Goal: Check status

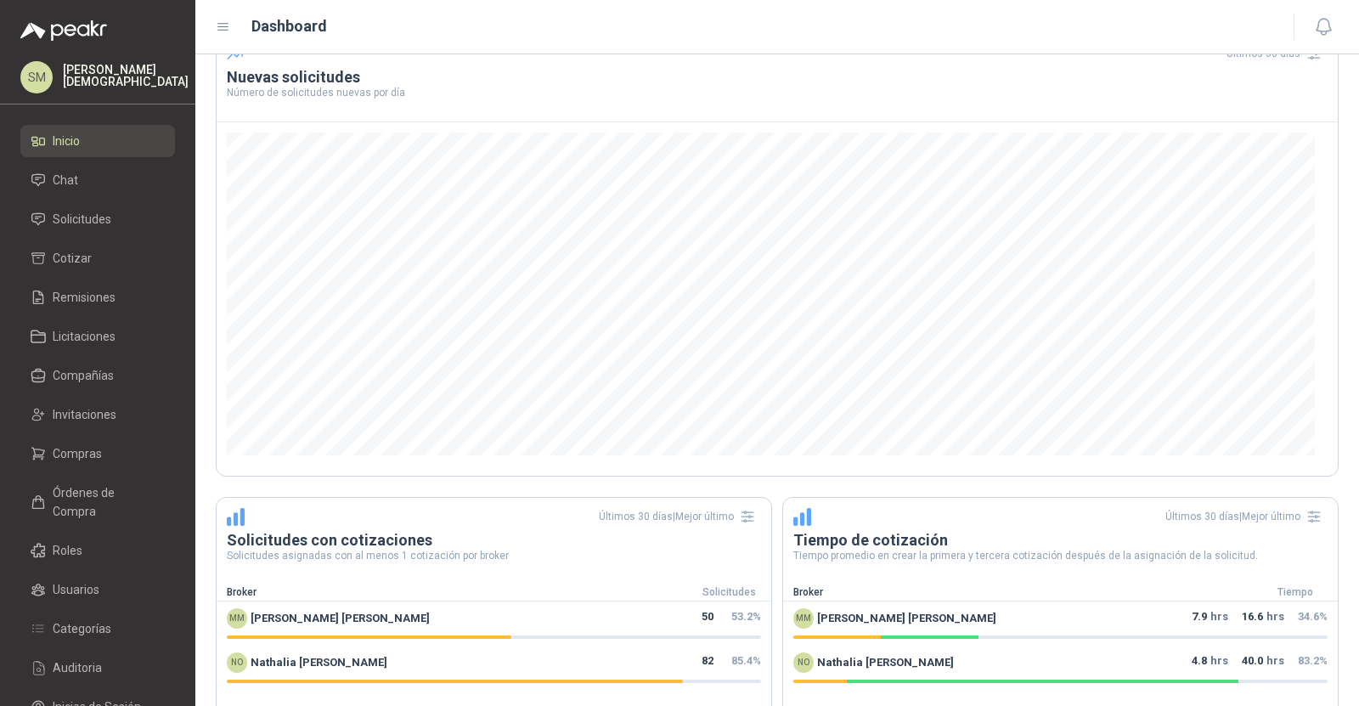
scroll to position [365, 0]
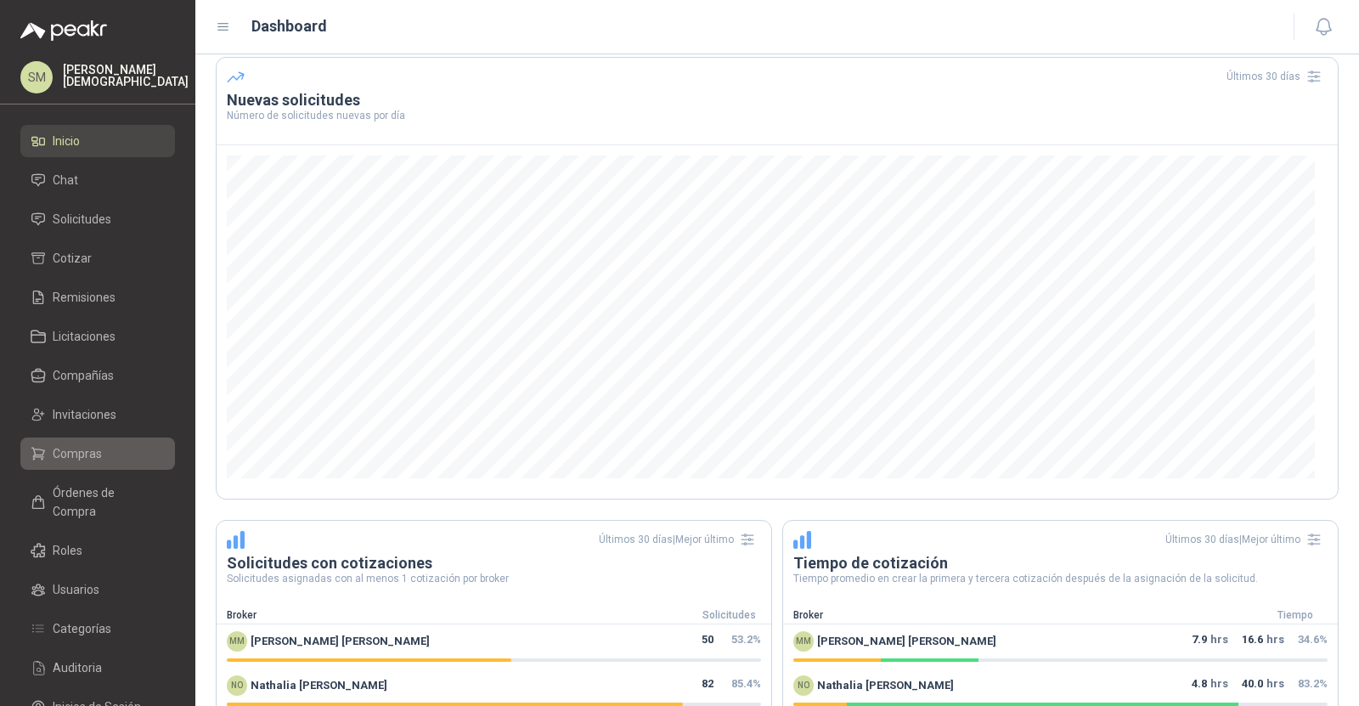
click at [93, 444] on span "Compras" at bounding box center [77, 453] width 49 height 19
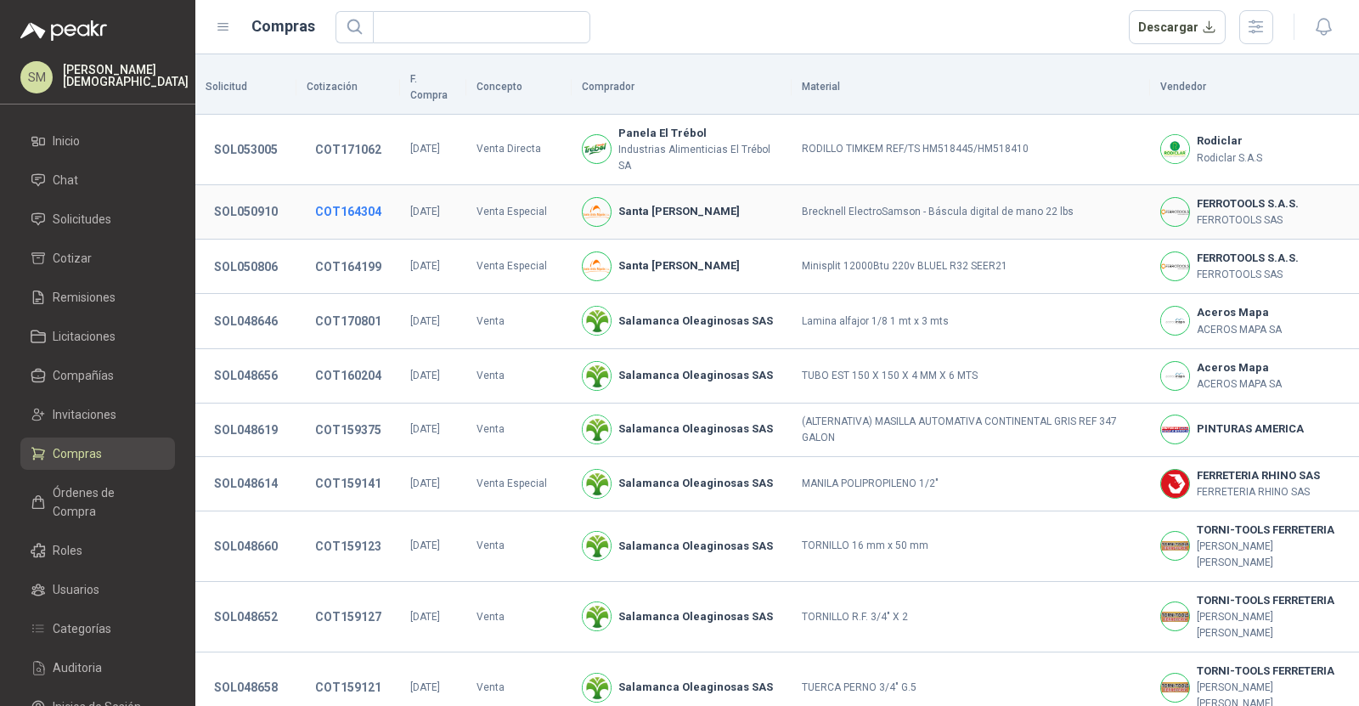
click at [349, 196] on button "COT164304" at bounding box center [348, 211] width 83 height 31
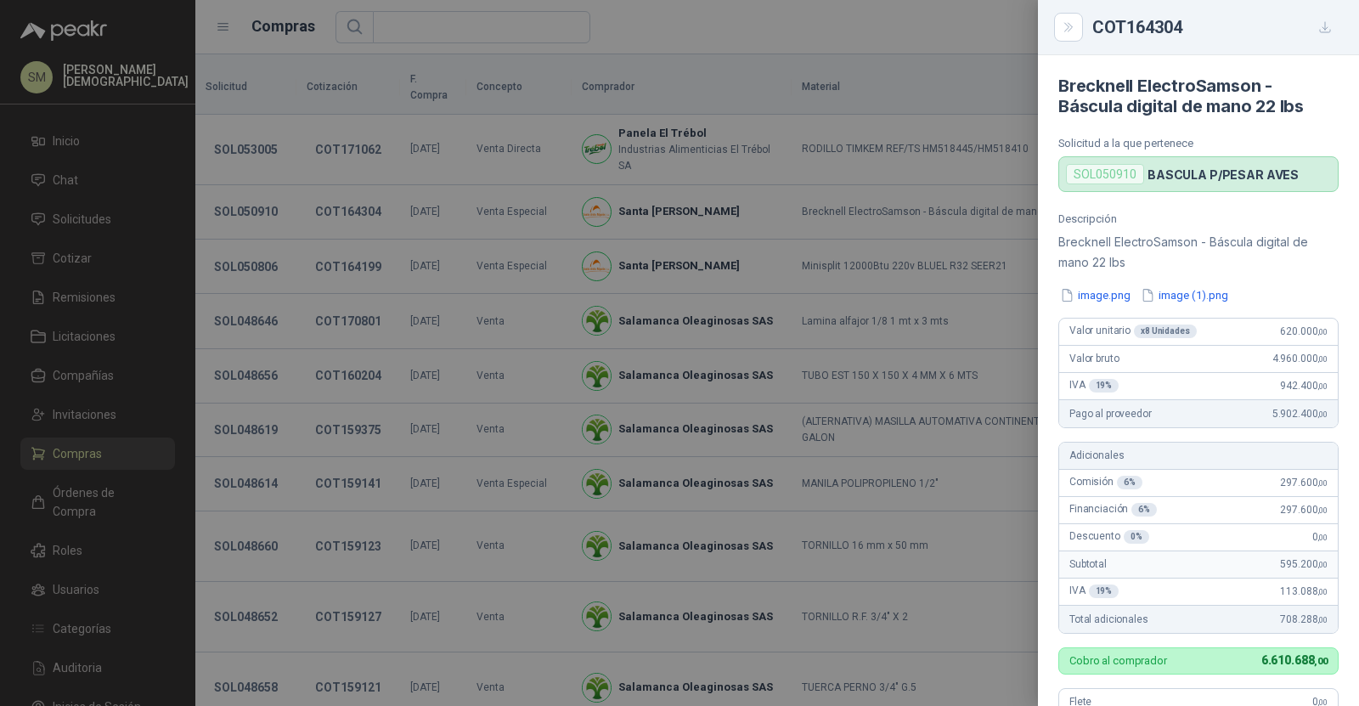
click at [437, 206] on div at bounding box center [679, 353] width 1359 height 706
